Goal: Task Accomplishment & Management: Manage account settings

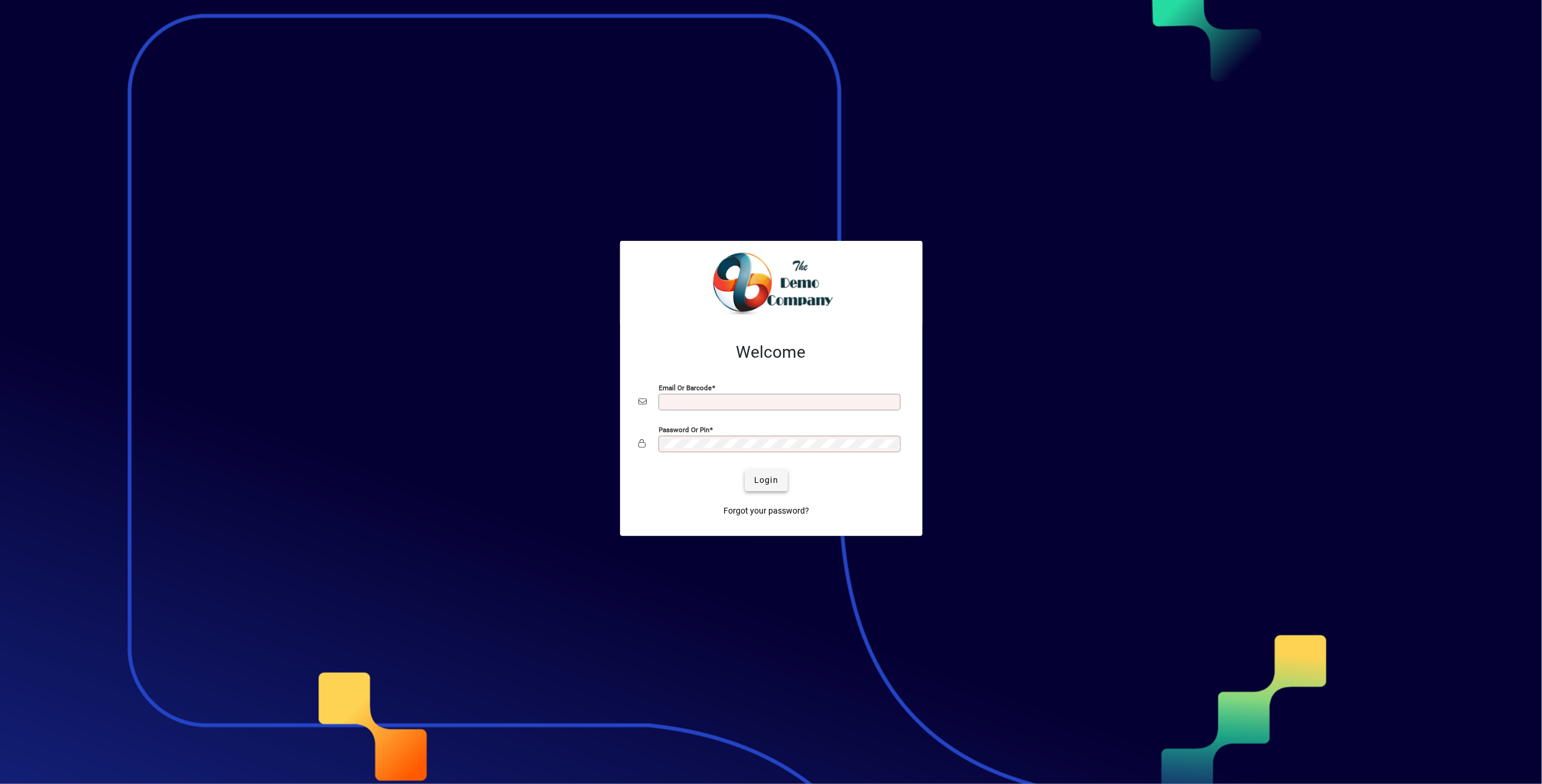
type input "**********"
click at [771, 481] on span "Login" at bounding box center [766, 480] width 24 height 12
